Goal: Task Accomplishment & Management: Use online tool/utility

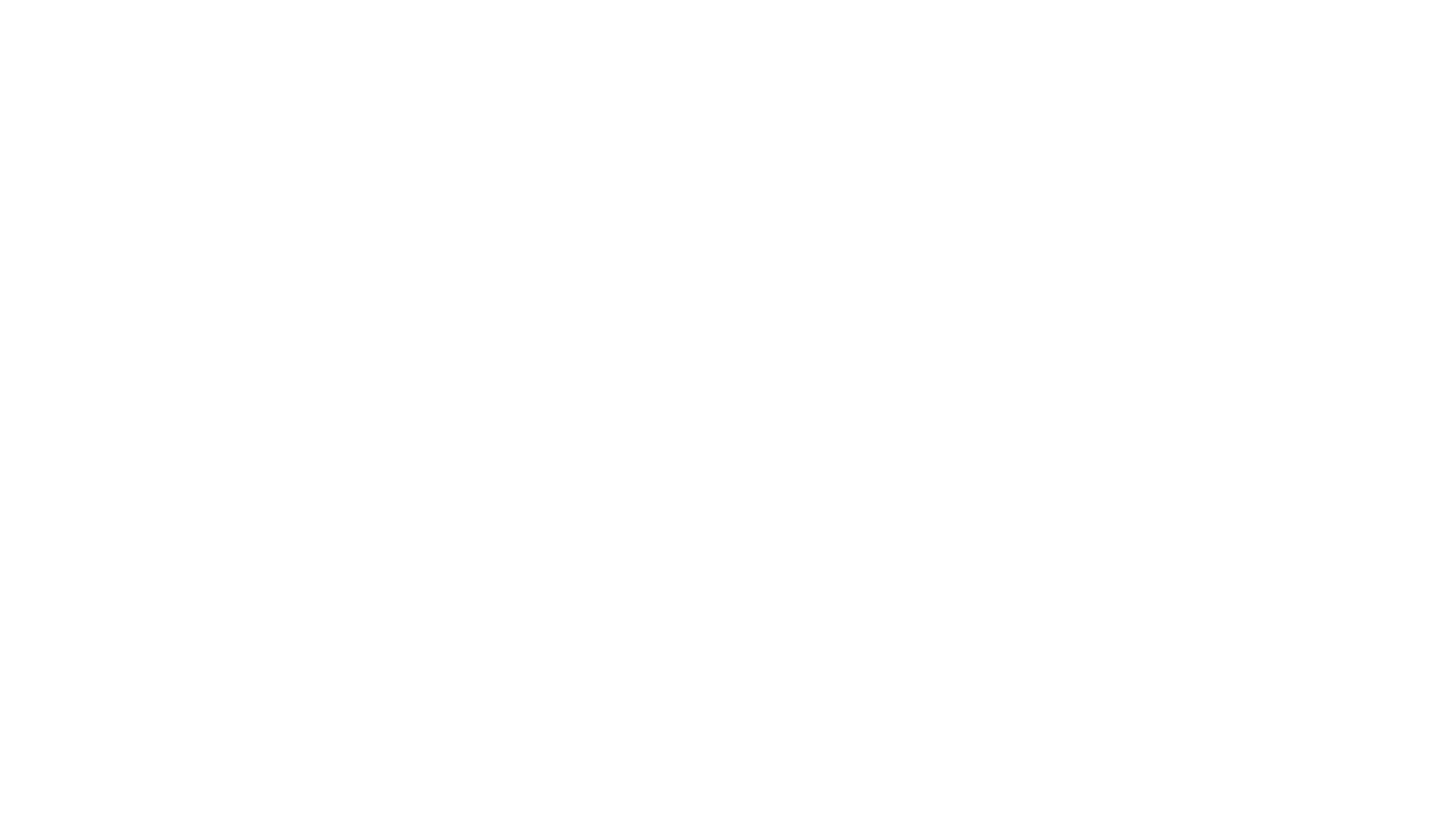
click at [407, 0] on html at bounding box center [728, 0] width 1456 height 0
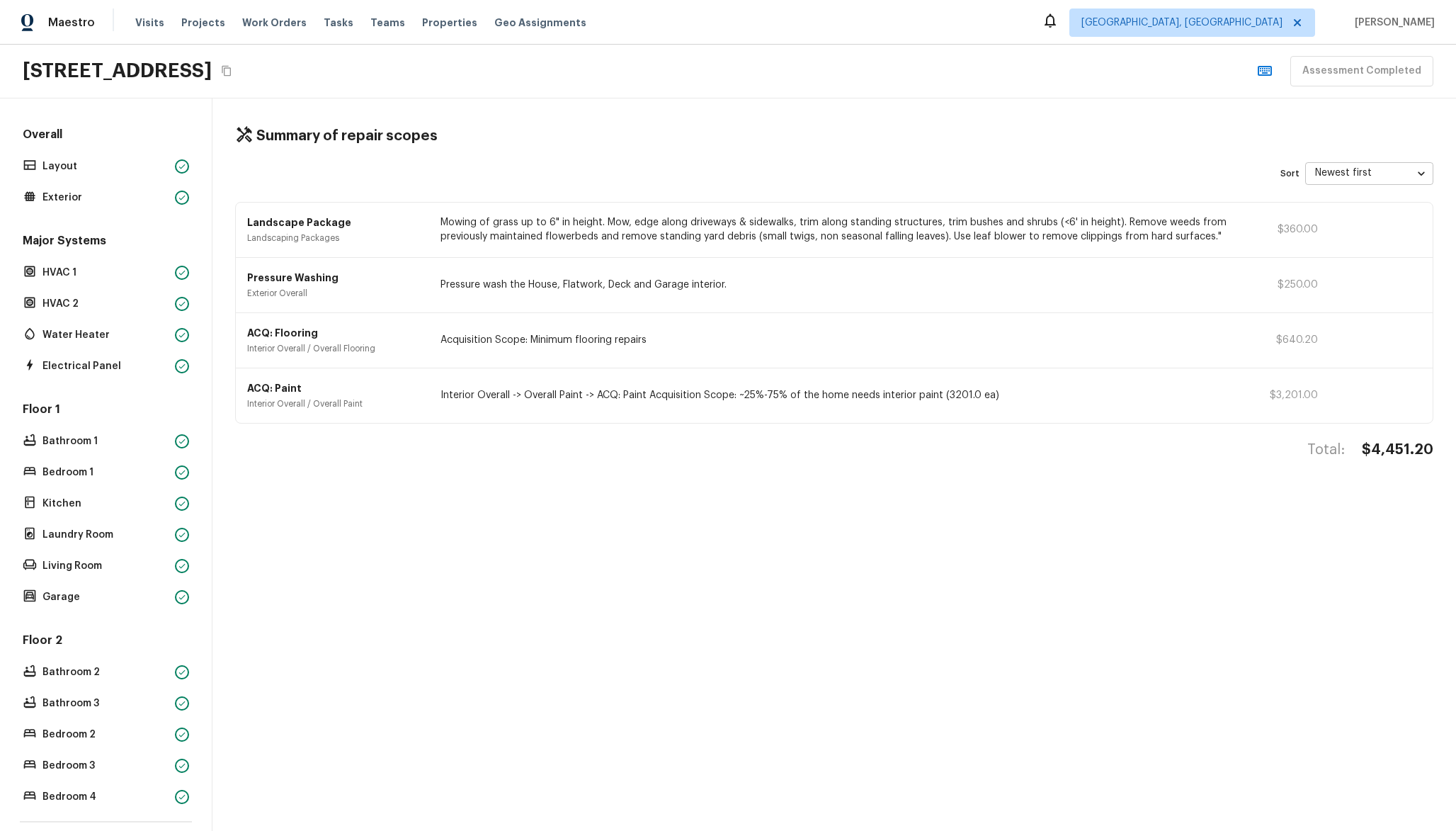
drag, startPoint x: 487, startPoint y: 355, endPoint x: 511, endPoint y: 357, distance: 24.1
click at [509, 357] on div "ACQ: Flooring Interior Overall / Overall Flooring Acquisition Scope: Minimum fl…" at bounding box center [834, 340] width 1196 height 55
